Goal: Task Accomplishment & Management: Complete application form

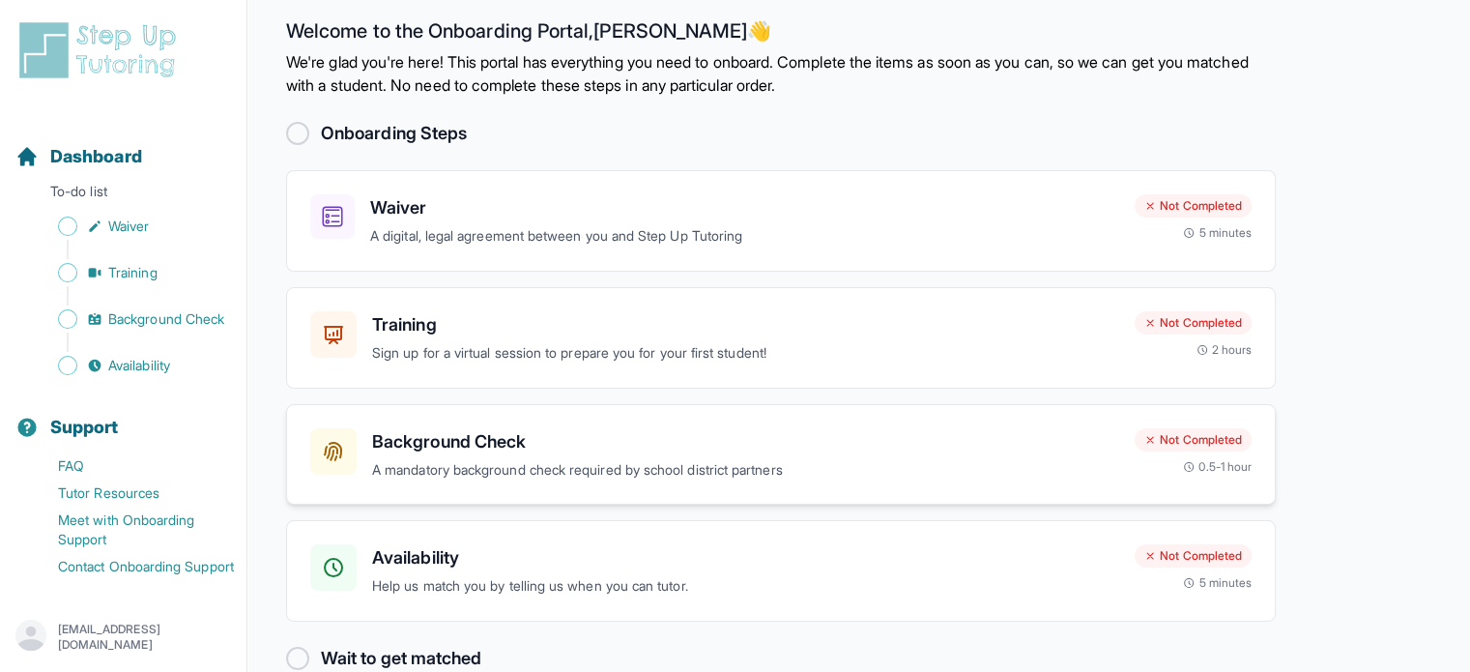
scroll to position [19, 0]
click at [505, 461] on p "A mandatory background check required by school district partners" at bounding box center [745, 470] width 747 height 22
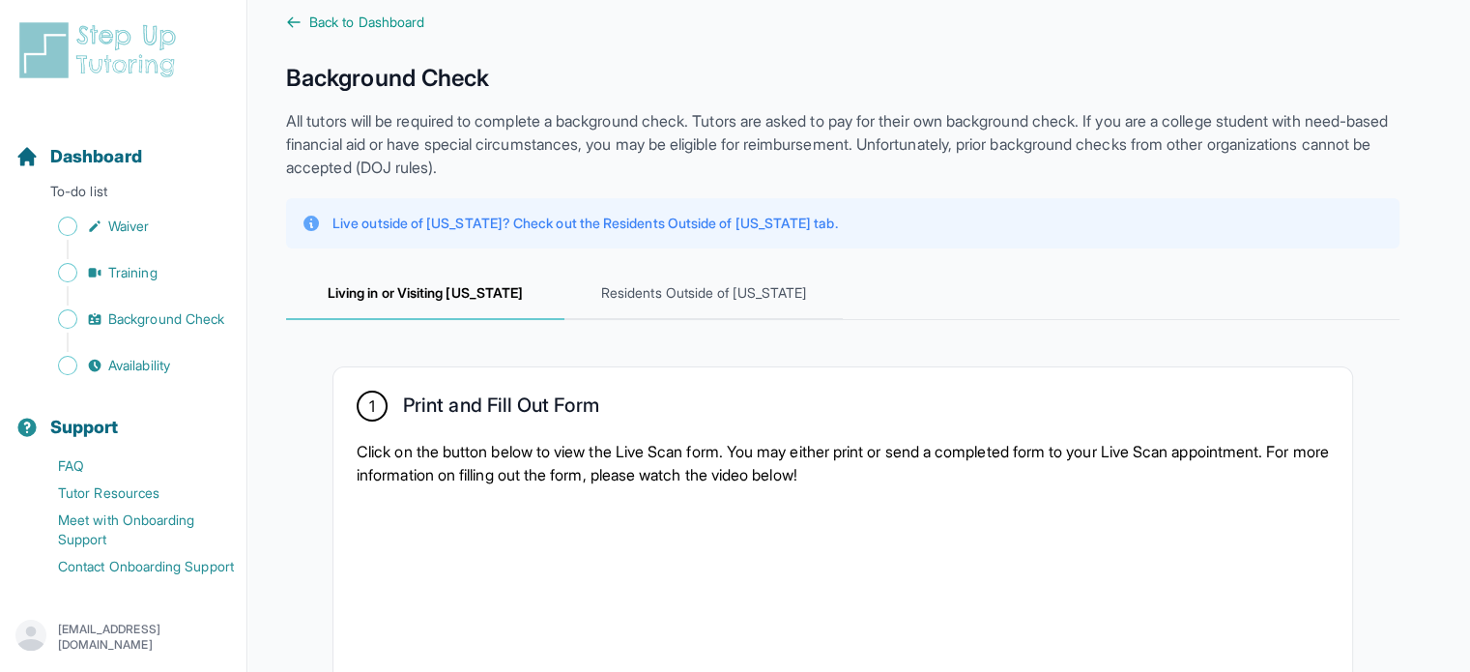
scroll to position [27, 0]
click at [669, 291] on span "Residents Outside of [US_STATE]" at bounding box center [704, 293] width 278 height 52
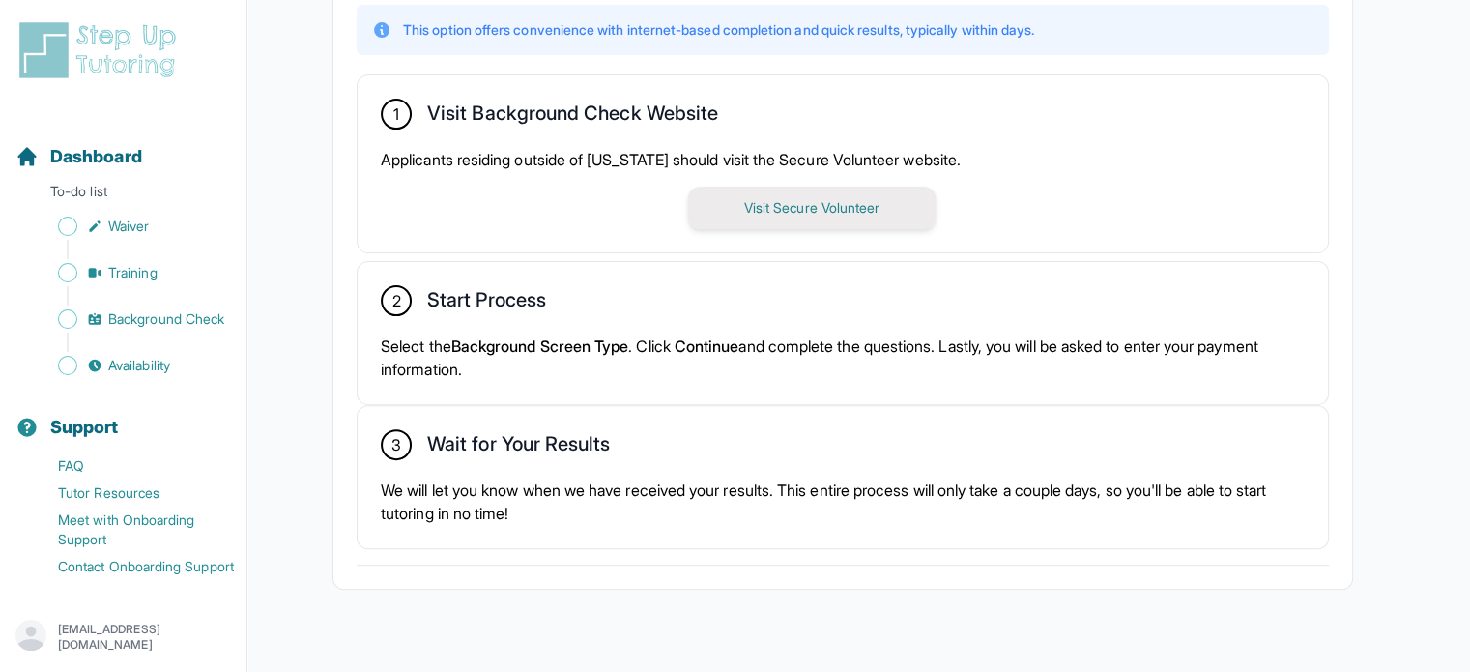
scroll to position [553, 0]
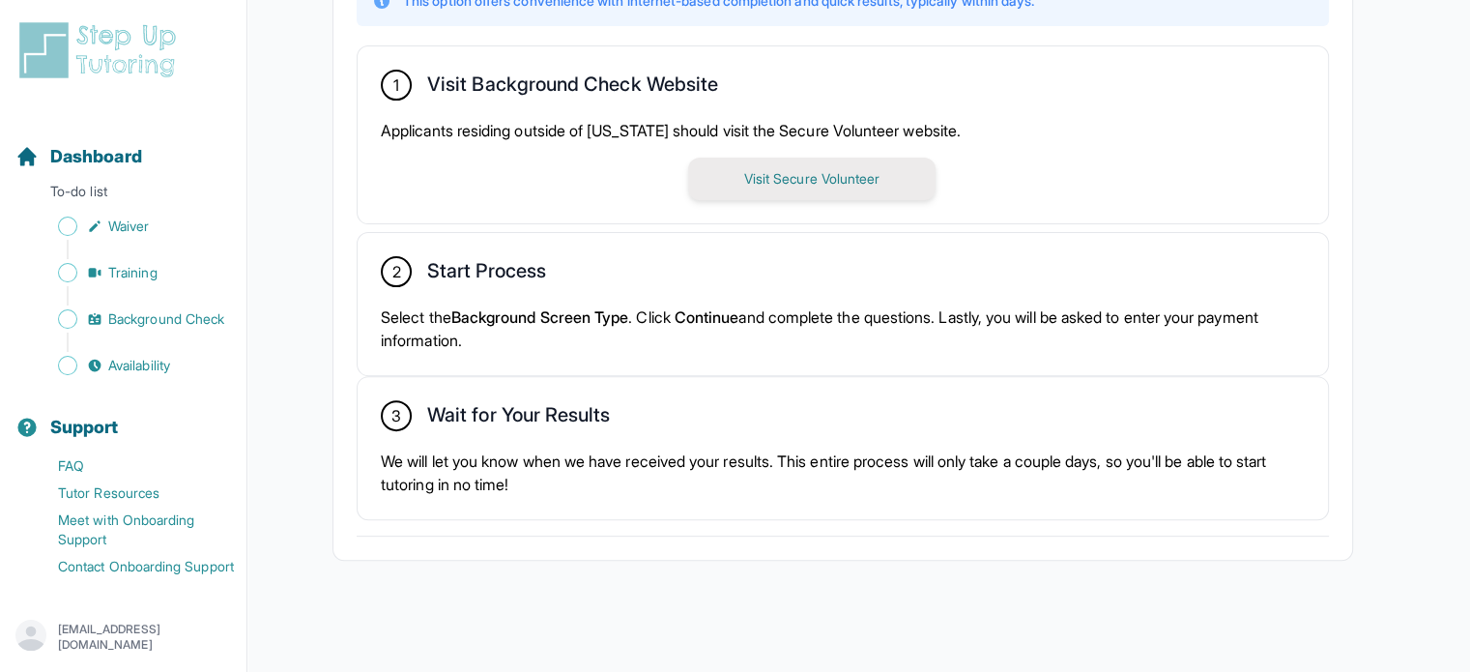
click at [780, 188] on button "Visit Secure Volunteer" at bounding box center [811, 179] width 247 height 43
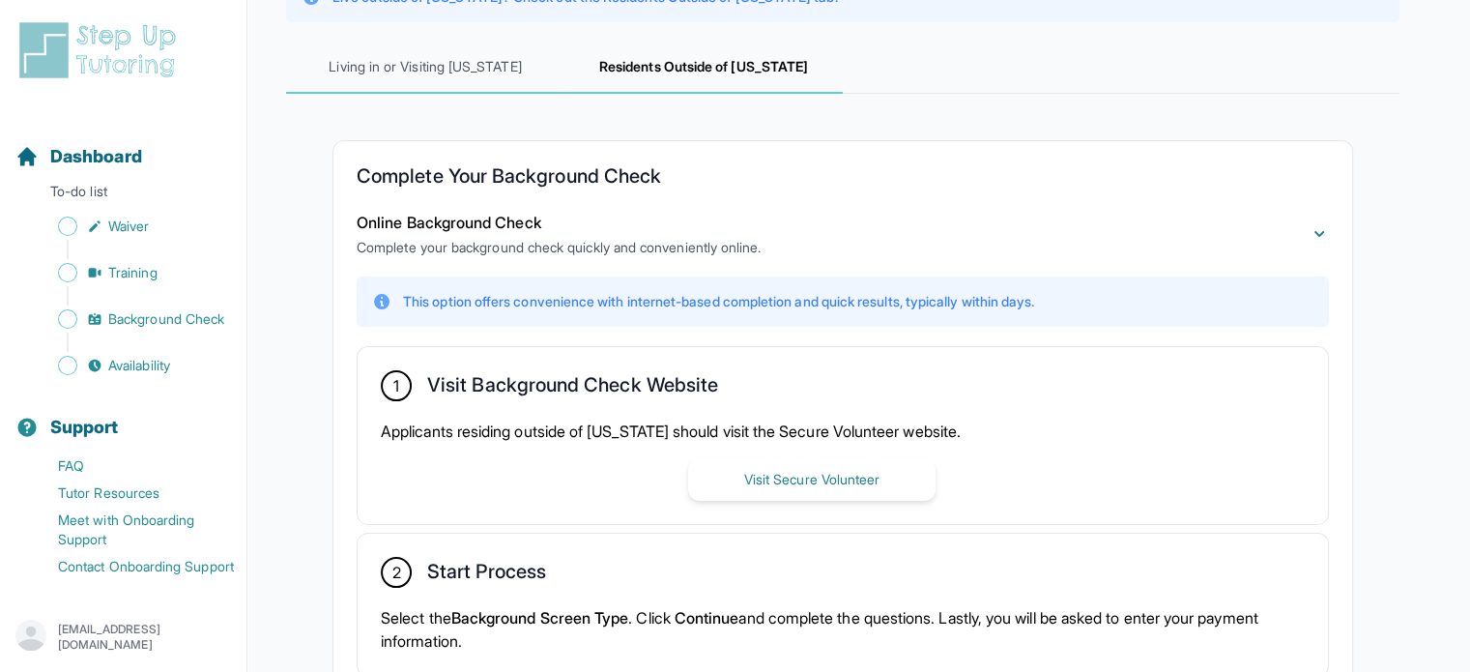
scroll to position [0, 0]
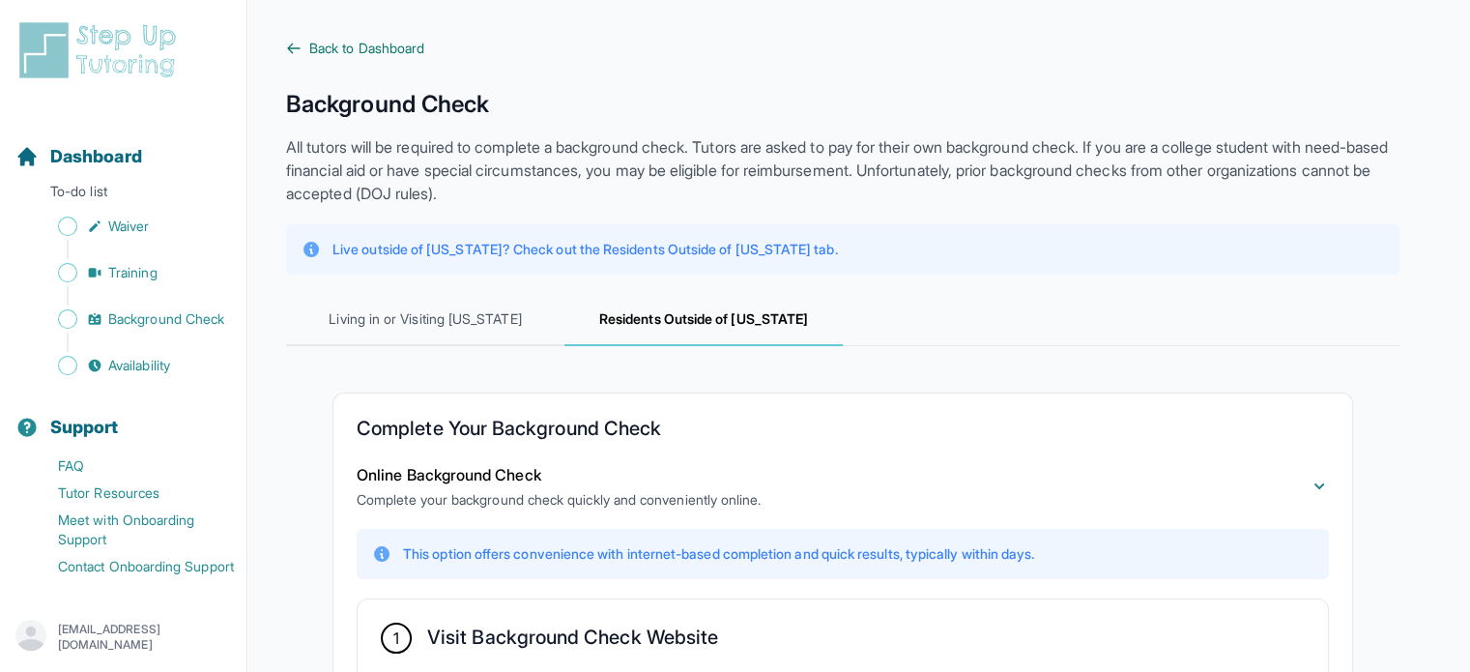
click at [348, 45] on span "Back to Dashboard" at bounding box center [366, 48] width 115 height 19
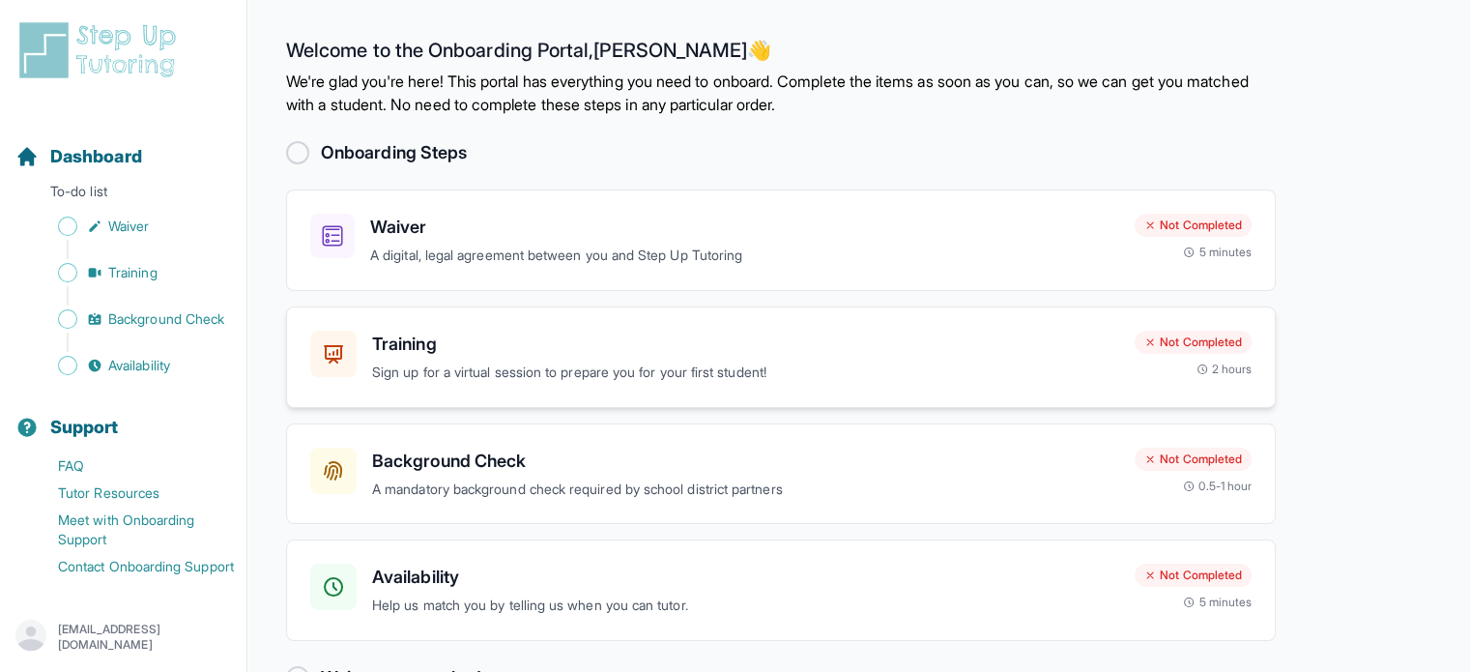
scroll to position [56, 0]
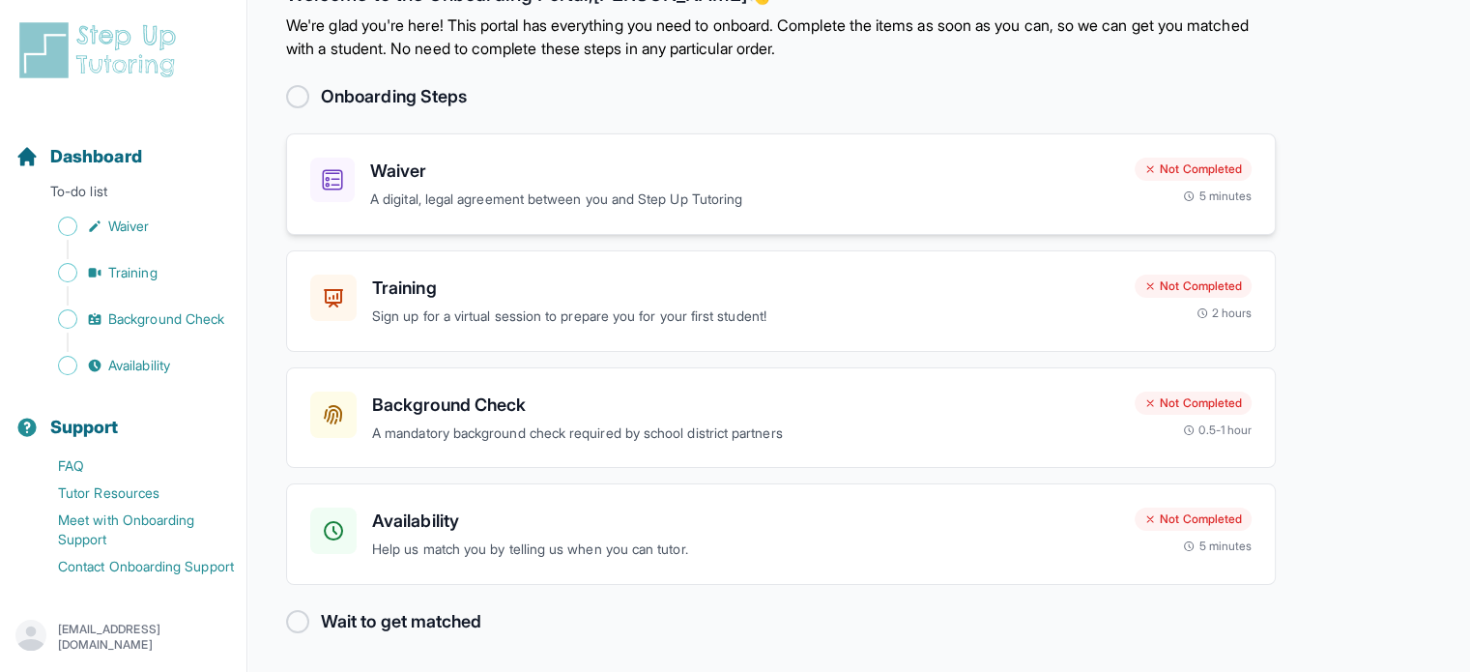
click at [473, 216] on div "Waiver A digital, legal agreement between you and Step Up Tutoring Not Complete…" at bounding box center [781, 183] width 990 height 101
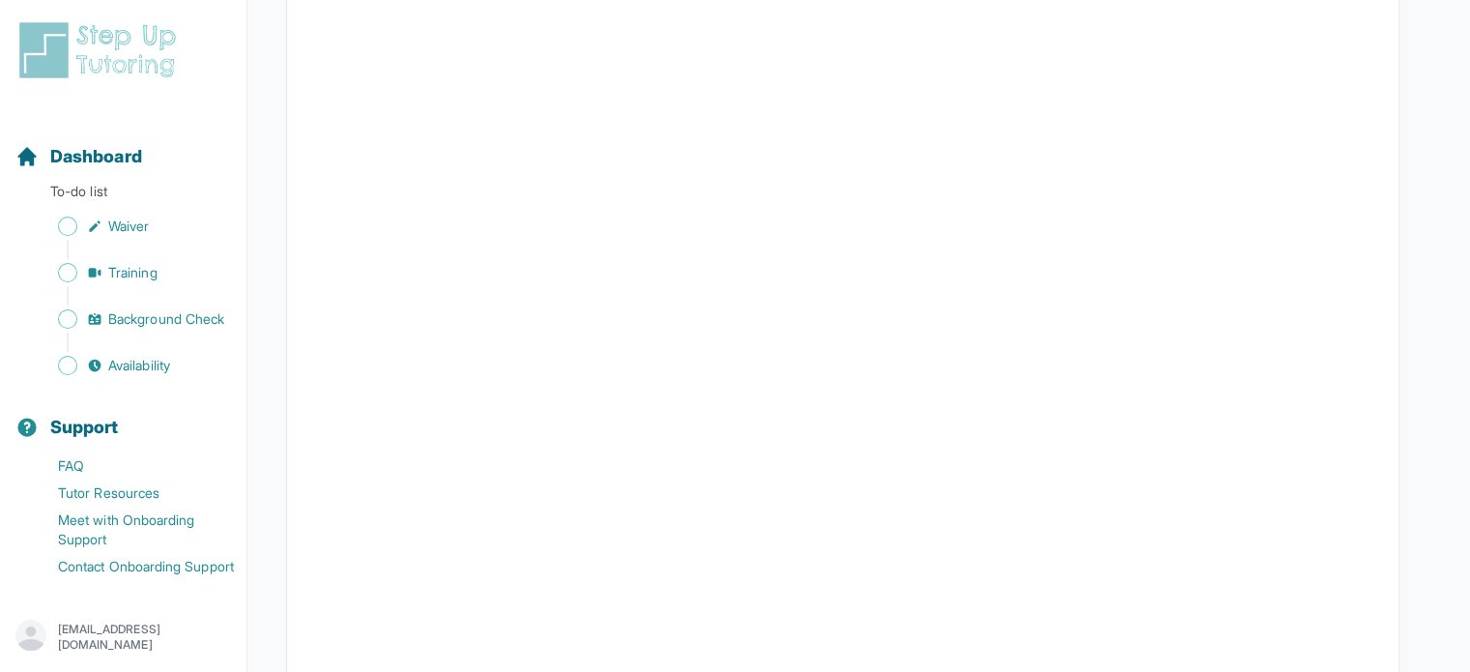
scroll to position [2734, 0]
click at [133, 217] on span "Waiver" at bounding box center [128, 226] width 41 height 19
click at [60, 217] on span "Sidebar" at bounding box center [67, 226] width 19 height 19
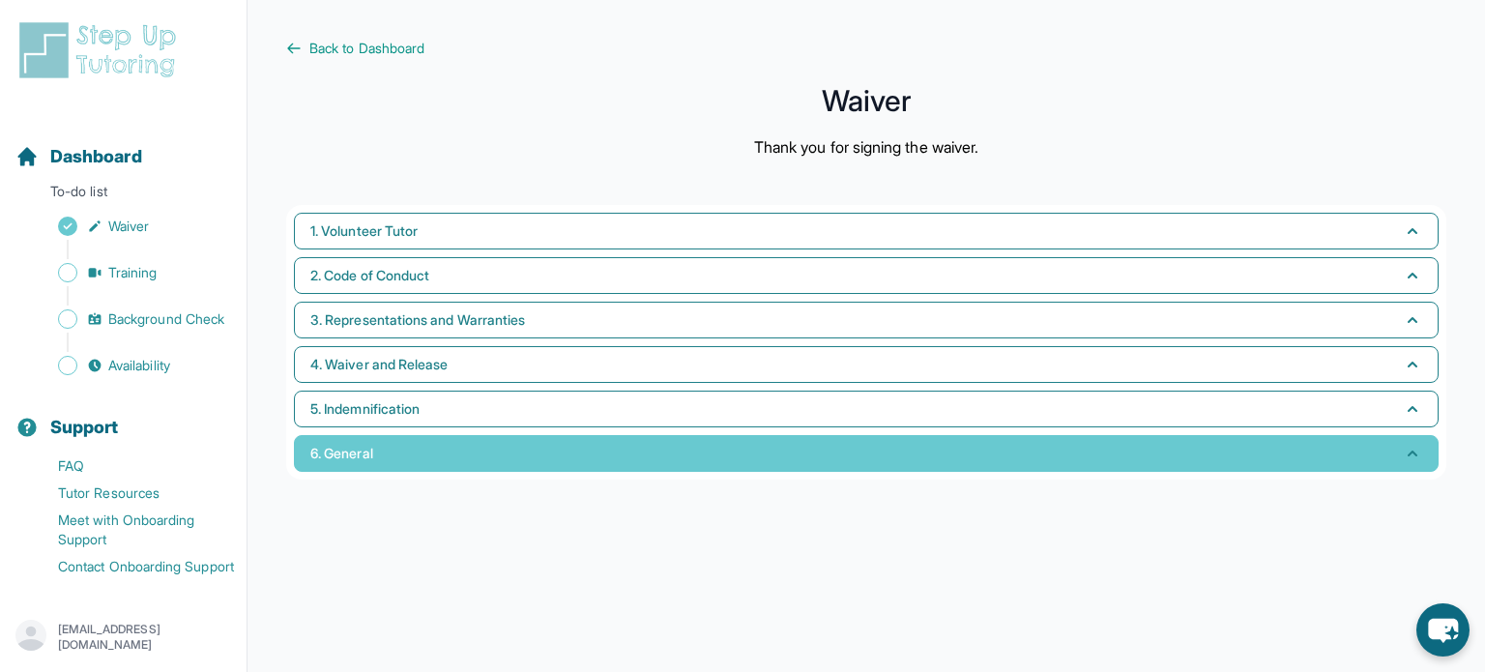
click at [525, 449] on button "6. General" at bounding box center [866, 453] width 1144 height 37
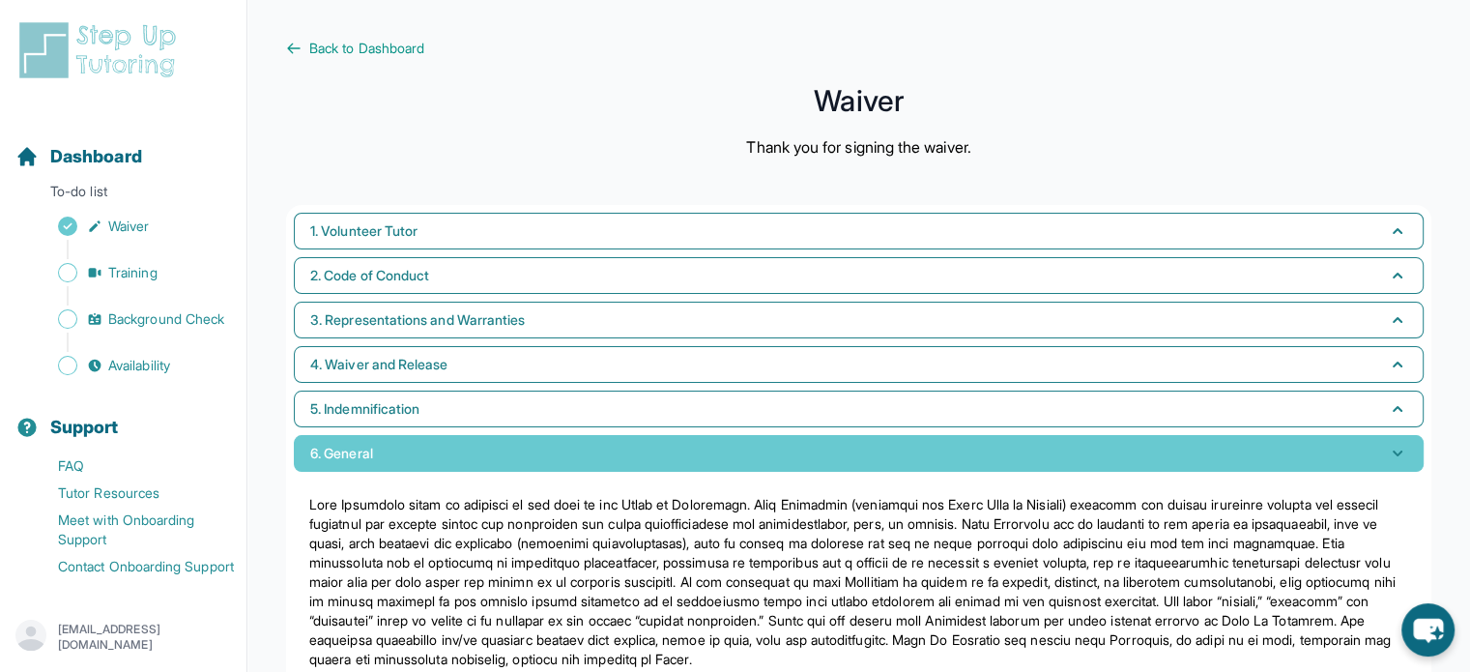
click at [525, 449] on button "6. General" at bounding box center [859, 453] width 1130 height 37
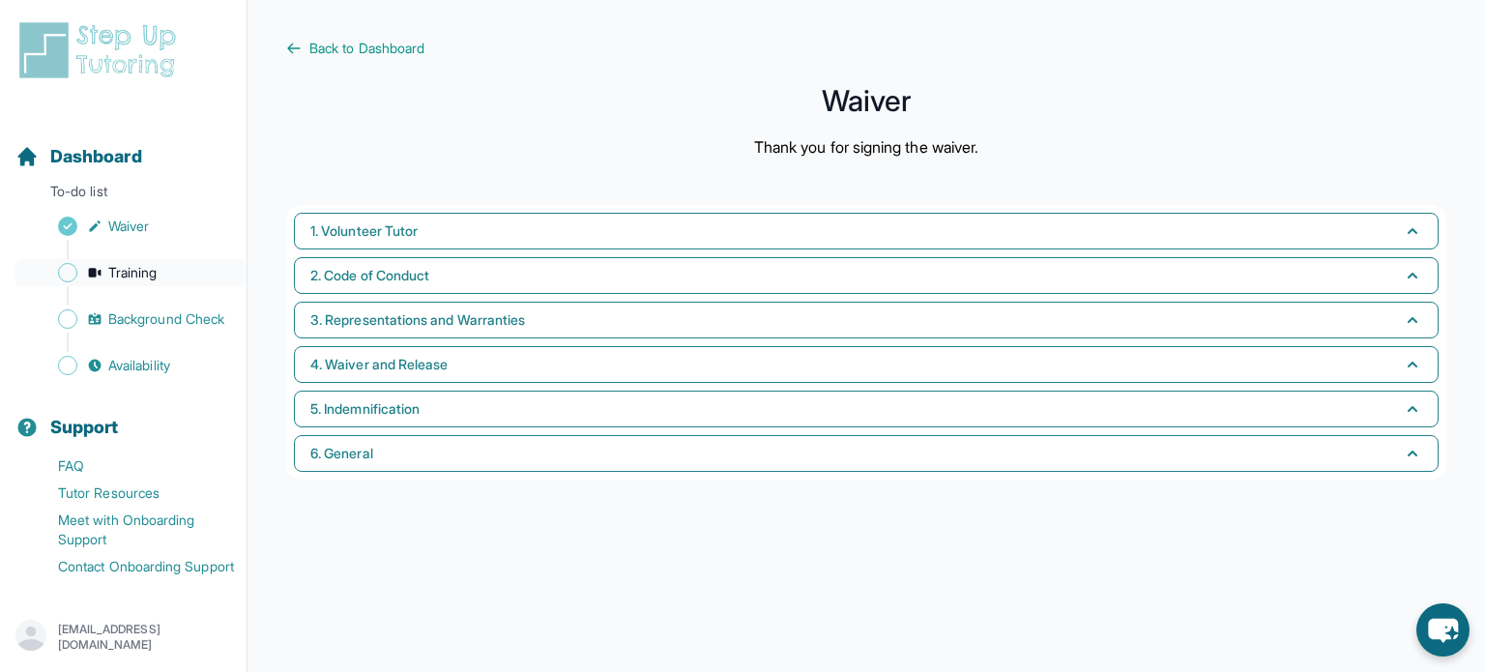
click at [107, 275] on link "Training" at bounding box center [130, 272] width 231 height 27
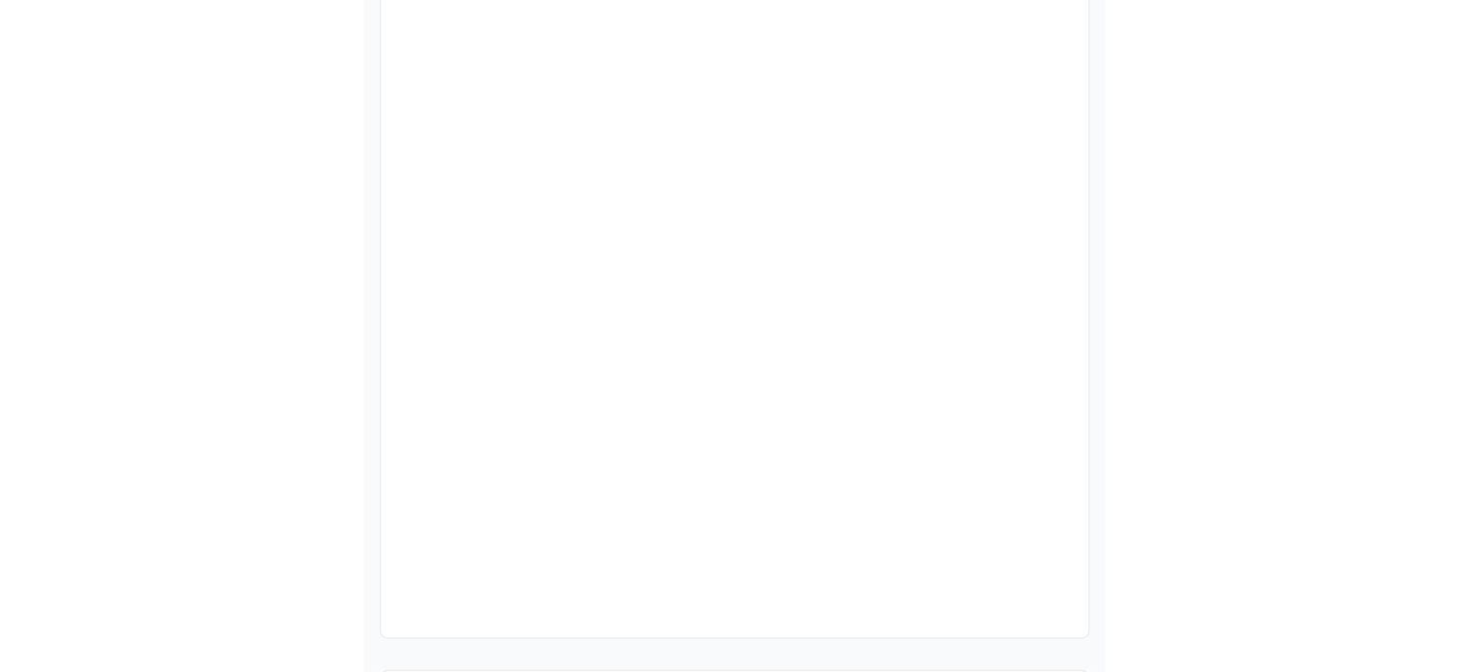
scroll to position [660, 0]
